Goal: Information Seeking & Learning: Learn about a topic

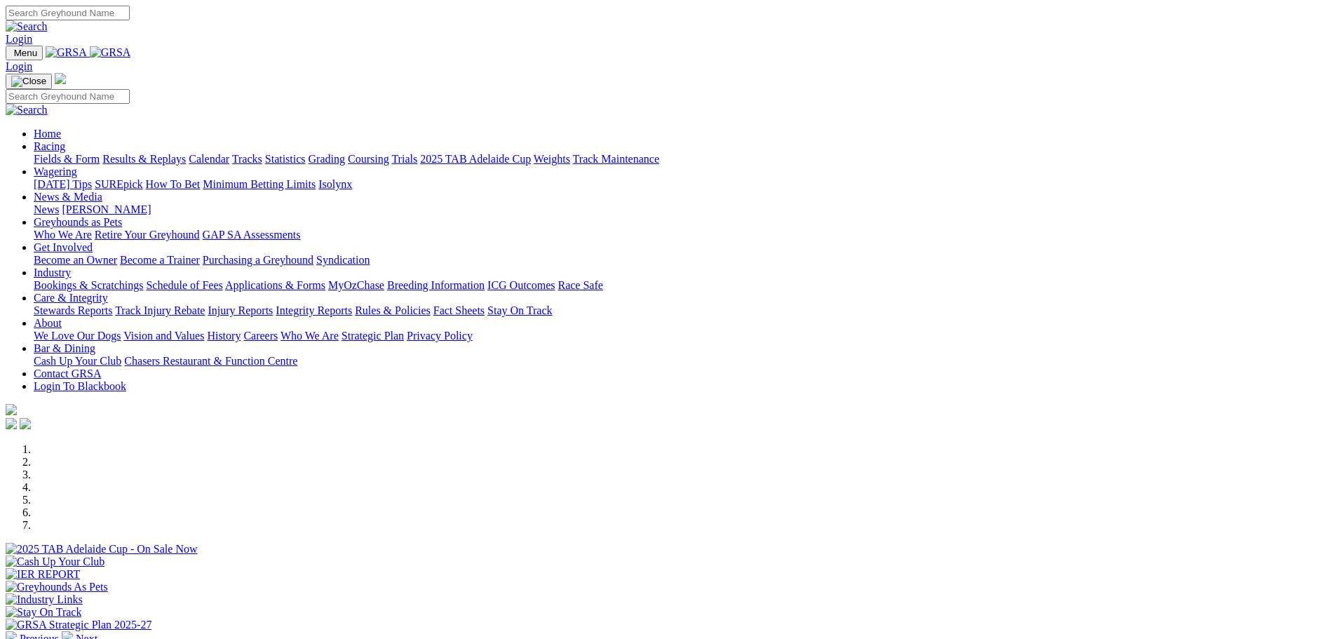
click at [229, 153] on link "Calendar" at bounding box center [209, 159] width 41 height 12
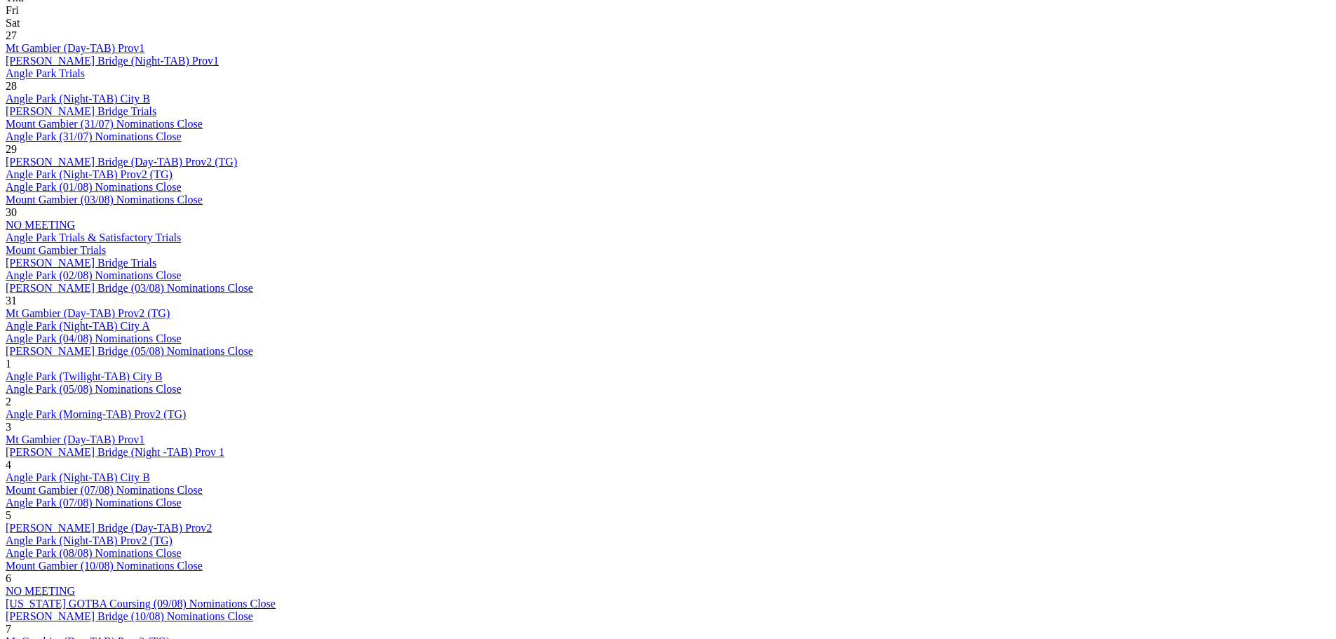
scroll to position [771, 0]
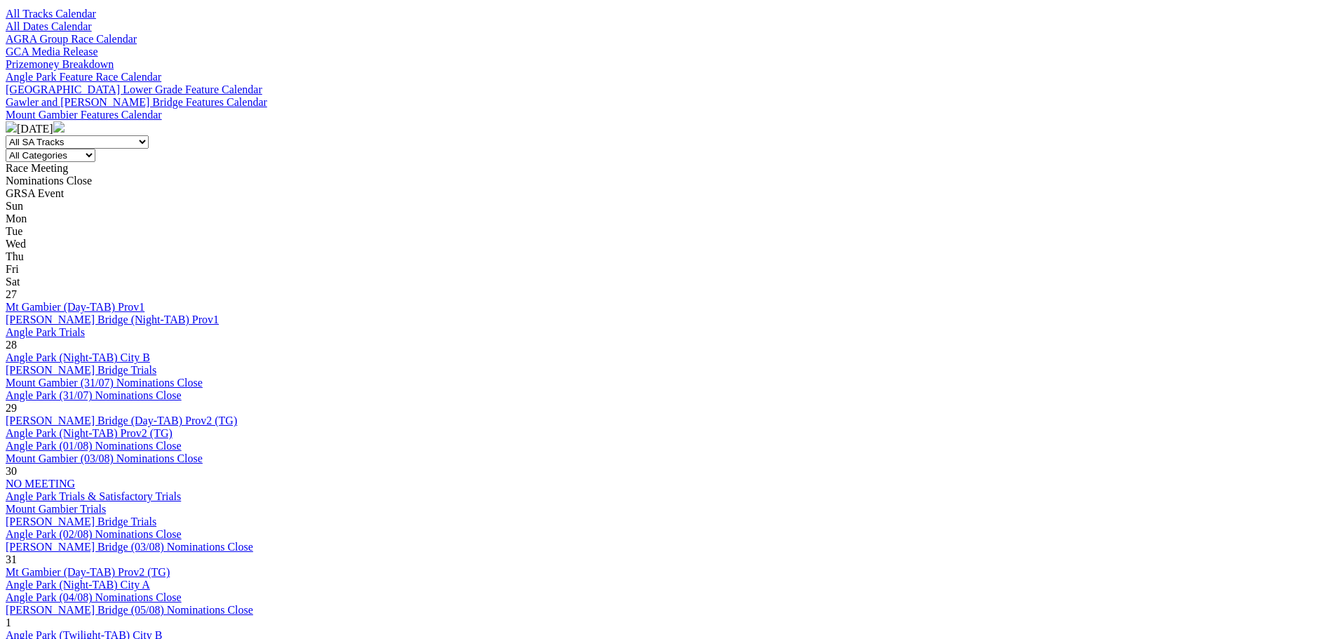
scroll to position [841, 0]
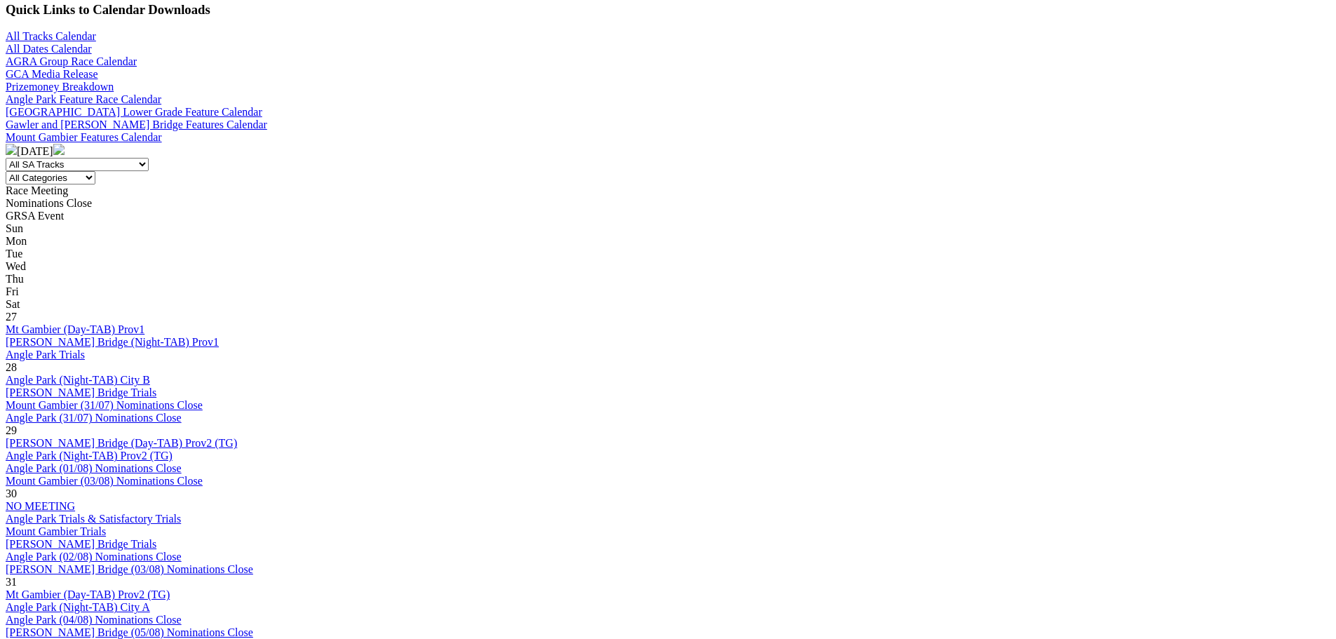
scroll to position [491, 0]
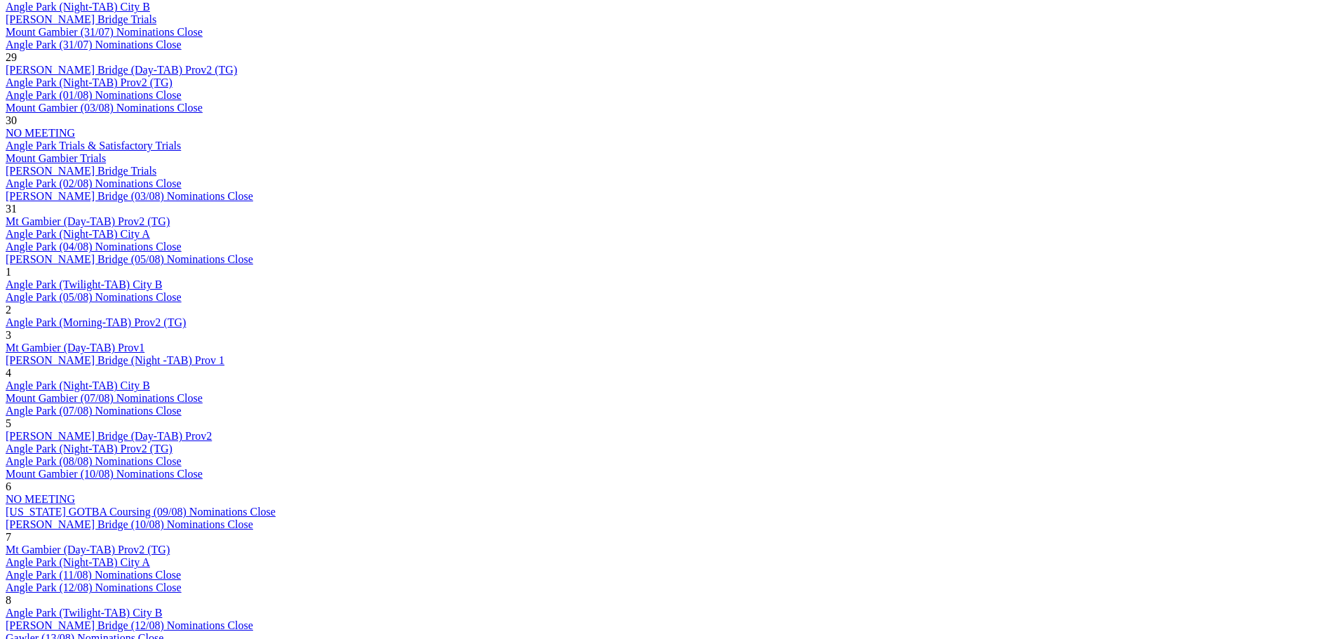
scroll to position [911, 0]
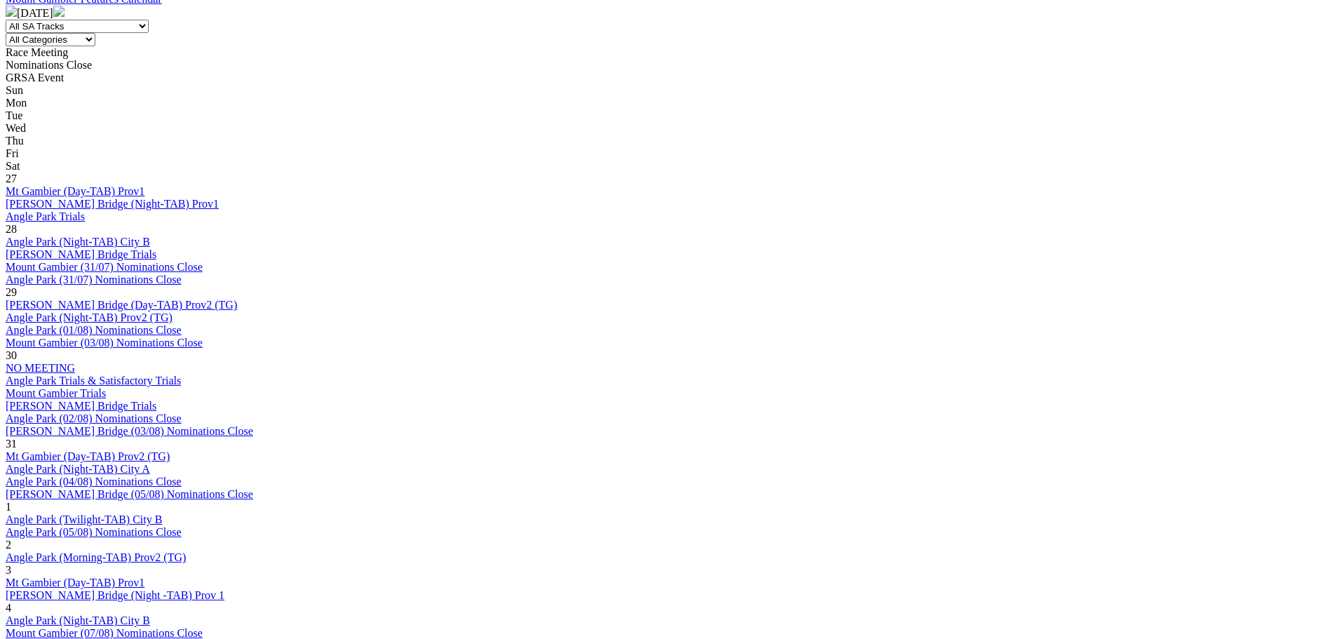
scroll to position [631, 0]
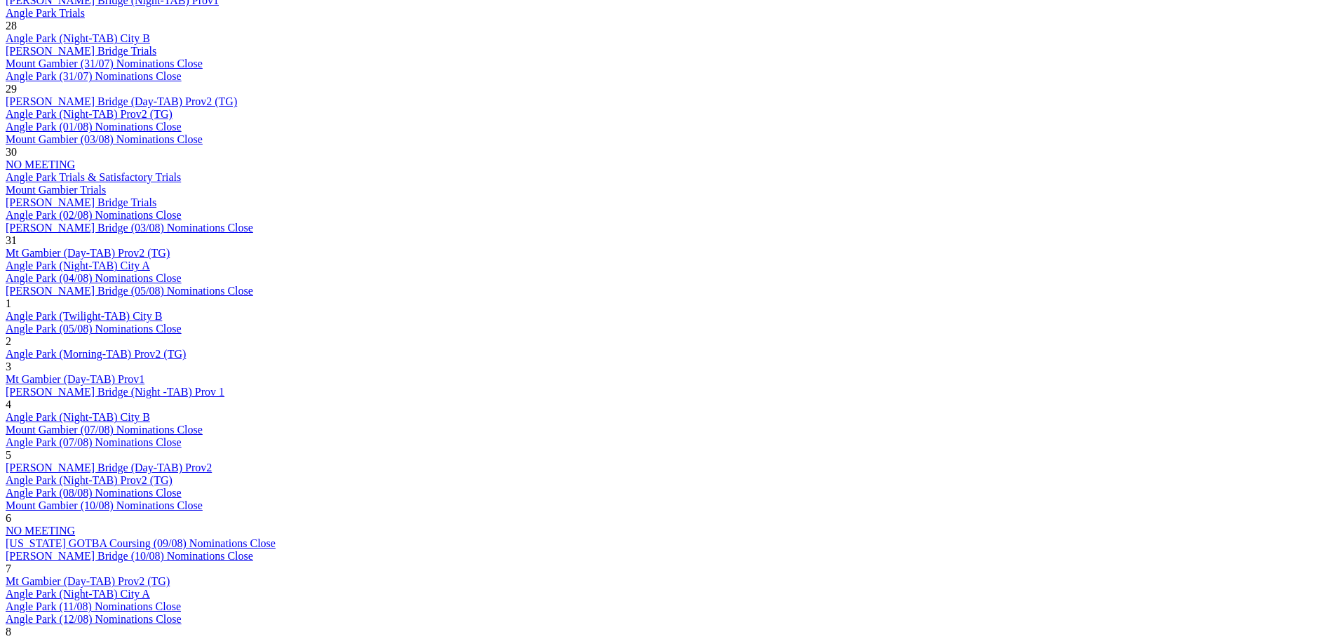
scroll to position [841, 0]
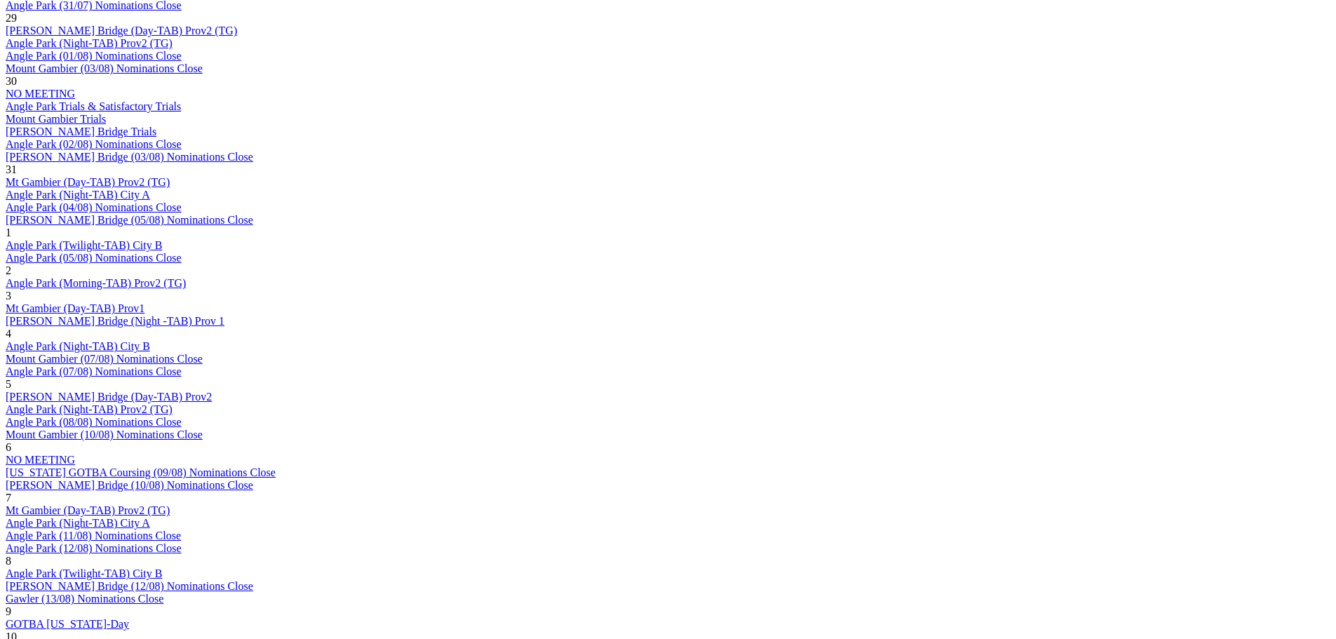
scroll to position [911, 0]
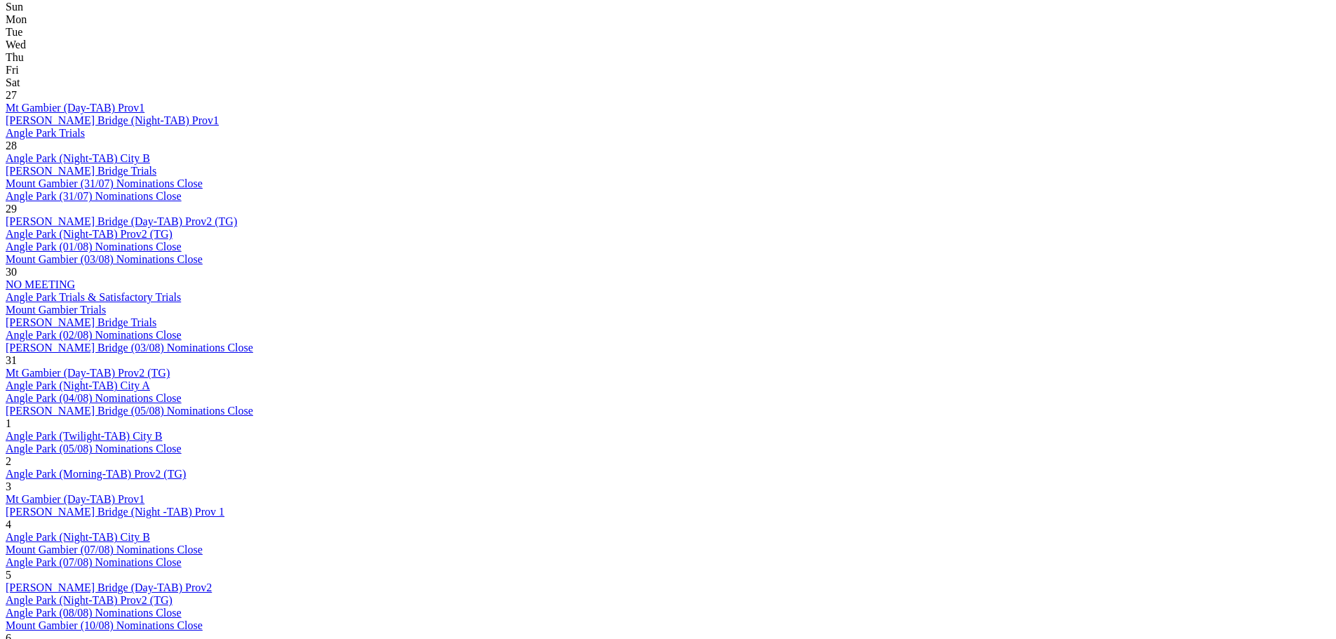
scroll to position [701, 0]
